Goal: Transaction & Acquisition: Purchase product/service

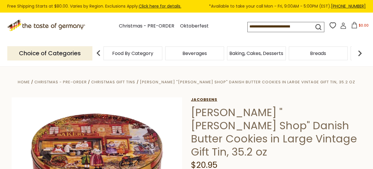
click at [206, 98] on link "Jacobsens" at bounding box center [276, 99] width 171 height 5
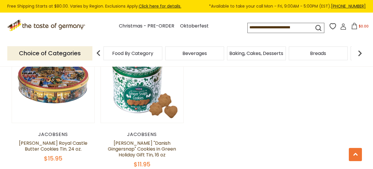
scroll to position [230, 0]
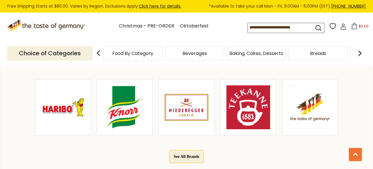
scroll to position [298, 0]
